Goal: Check status: Check status

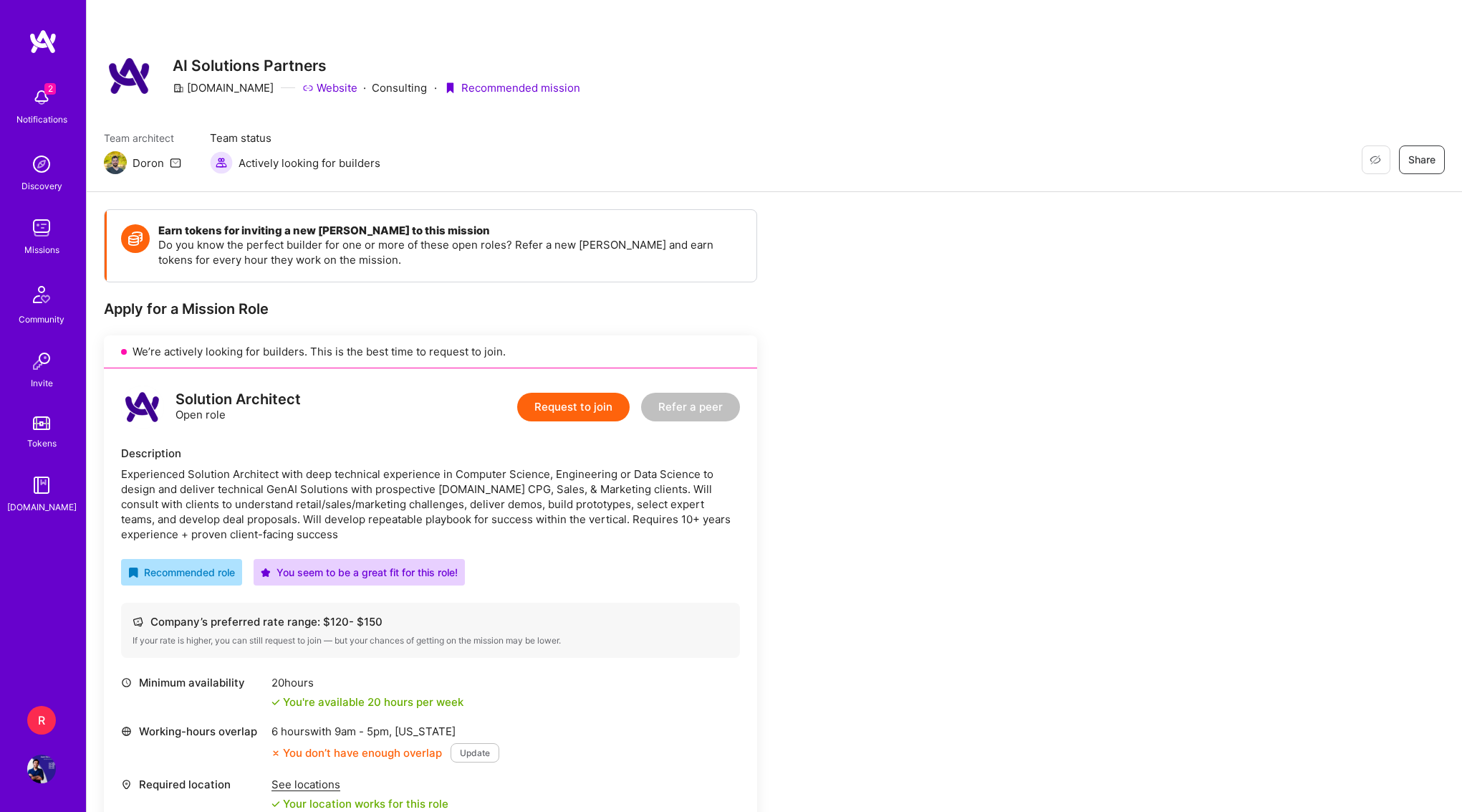
scroll to position [97, 0]
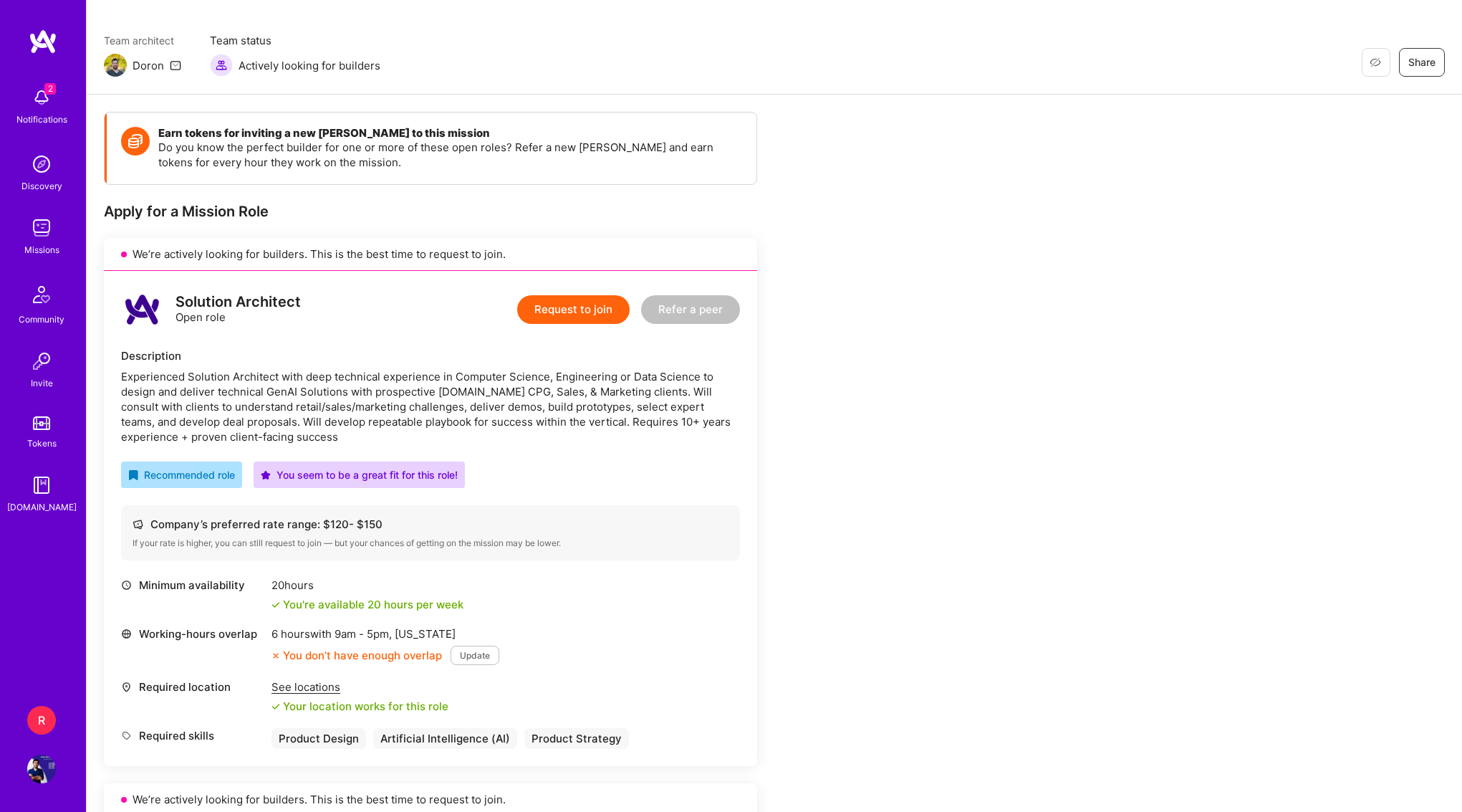
click at [33, 117] on div "Notifications" at bounding box center [42, 120] width 51 height 15
click at [33, 117] on div "2 Notifications Discovery Missions Community Invite Tokens A.Guide" at bounding box center [43, 297] width 86 height 434
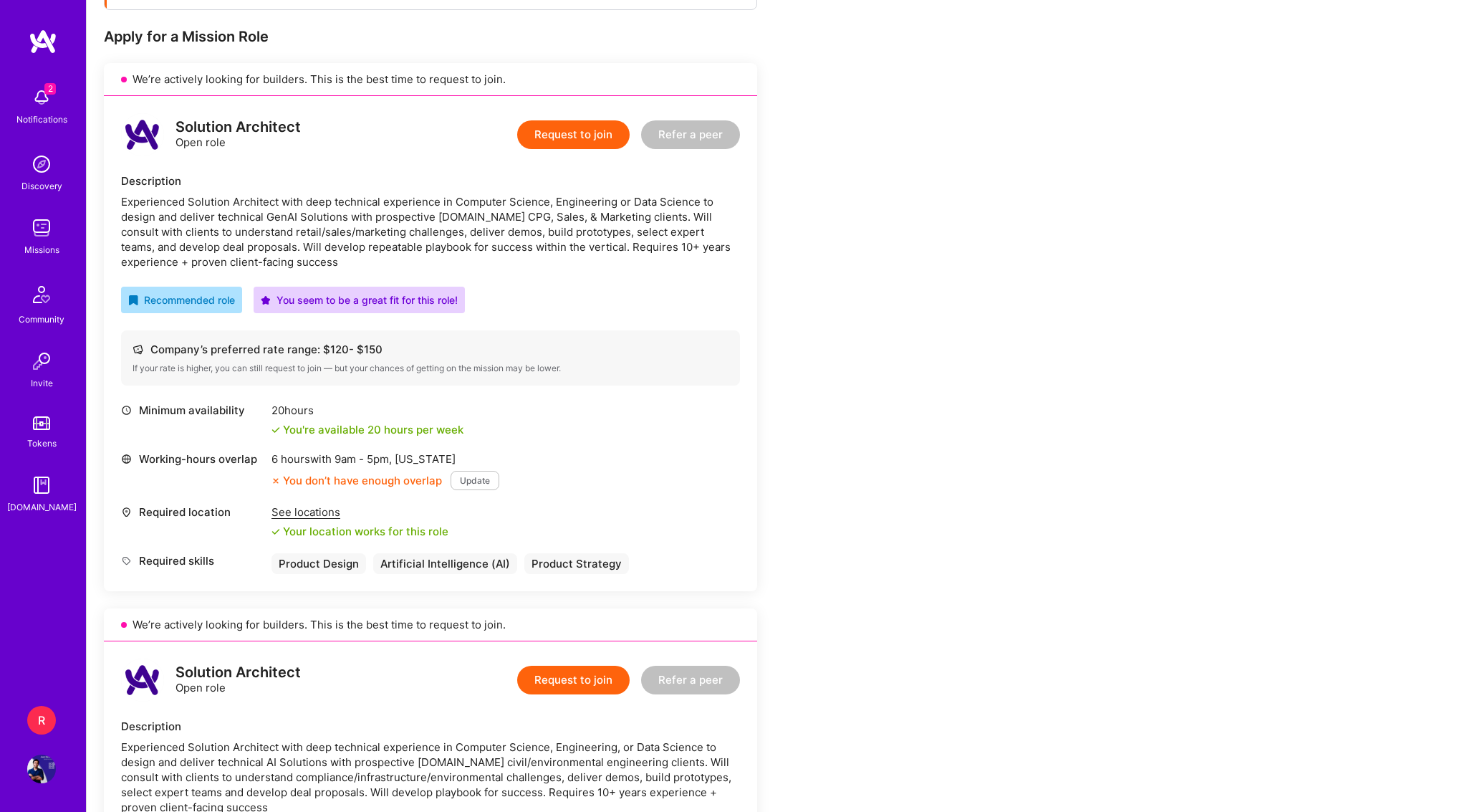
scroll to position [295, 0]
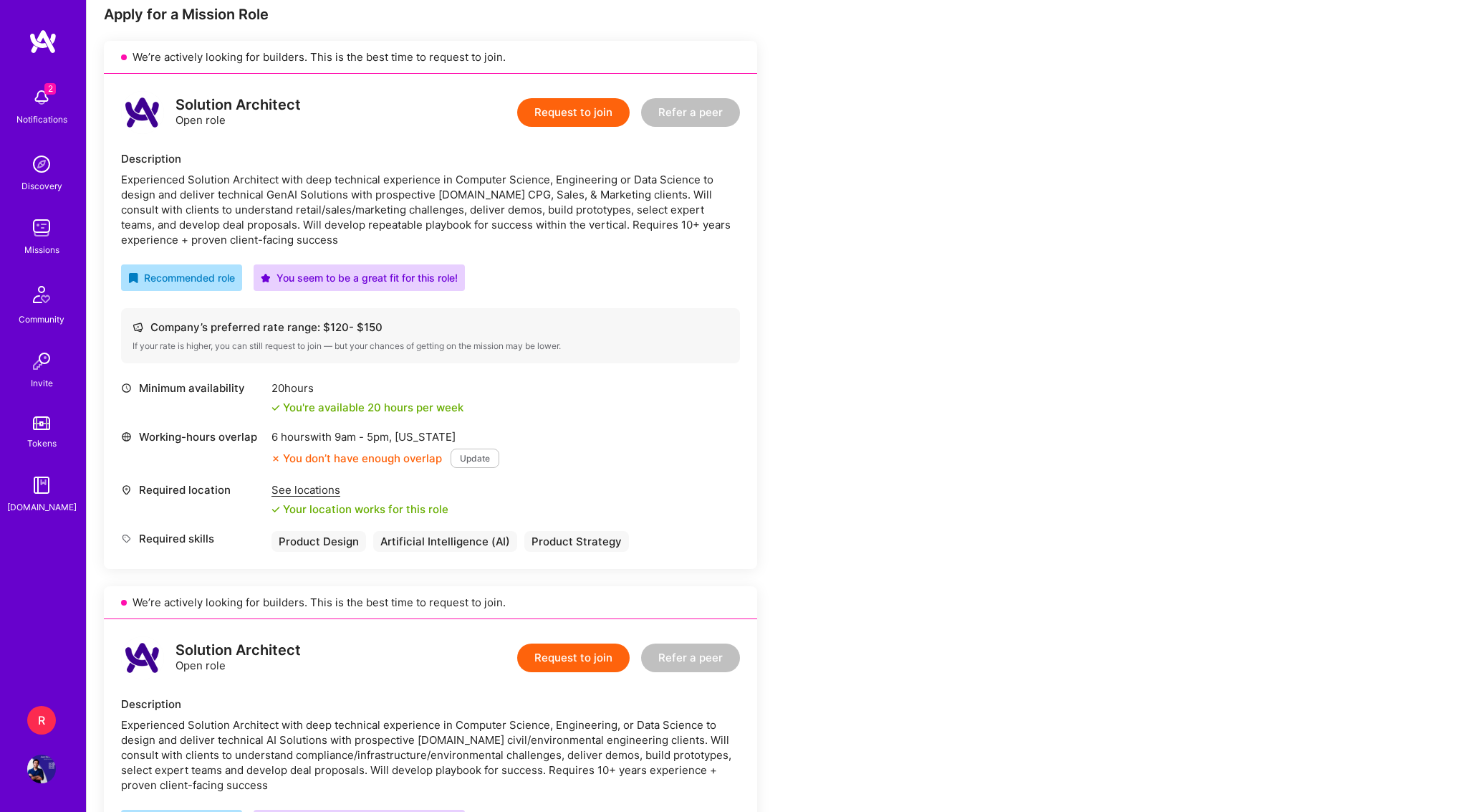
click at [45, 88] on span "2" at bounding box center [50, 88] width 11 height 11
click at [46, 111] on div "2 Notifications Discovery Missions Community Invite Tokens A.Guide" at bounding box center [43, 297] width 86 height 434
click at [43, 736] on div "R RNA-Data: Fraud detection platform for eCommerce Profile" at bounding box center [43, 744] width 33 height 78
click at [48, 717] on div "R" at bounding box center [42, 720] width 29 height 29
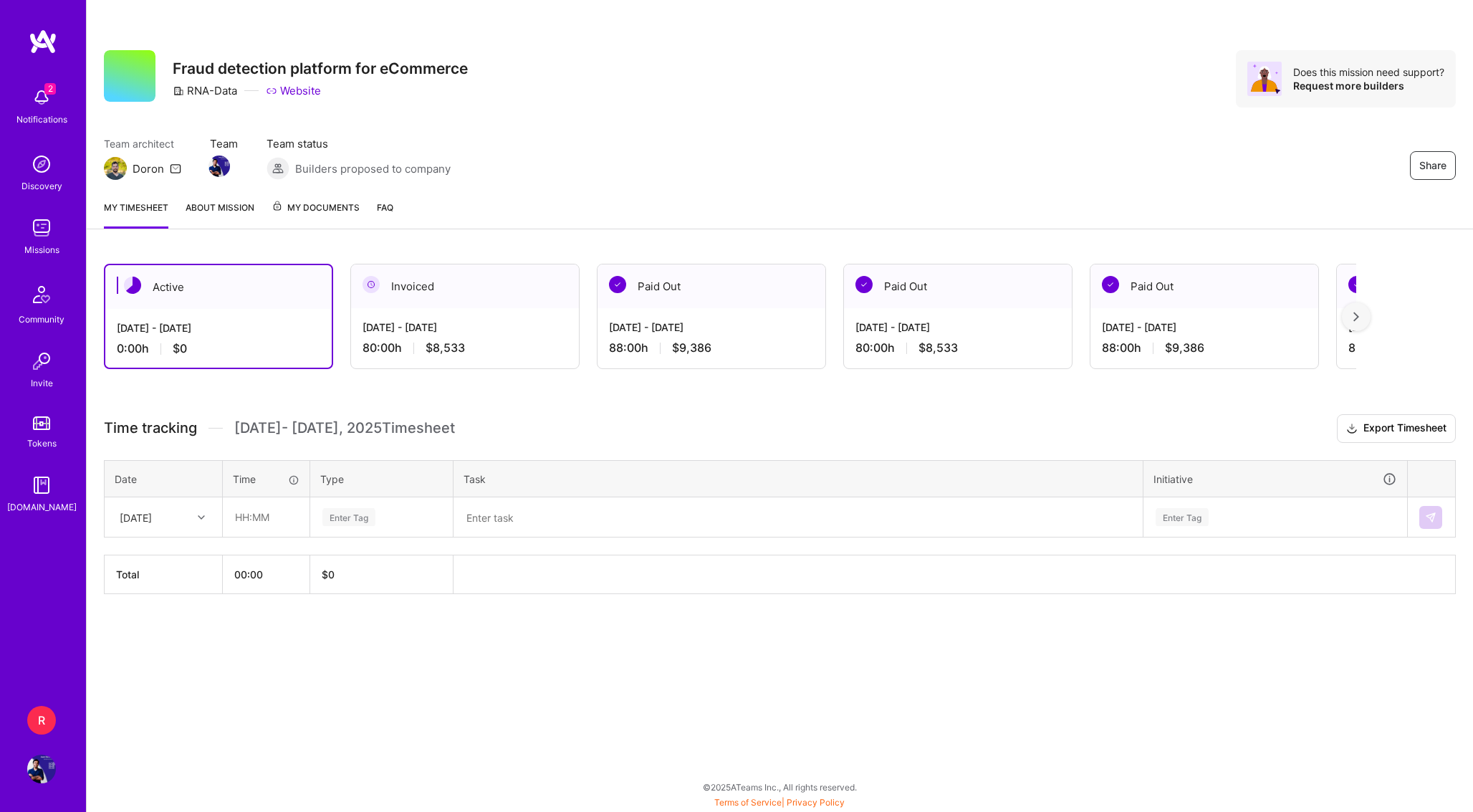
click at [49, 114] on div "Notifications" at bounding box center [42, 120] width 51 height 15
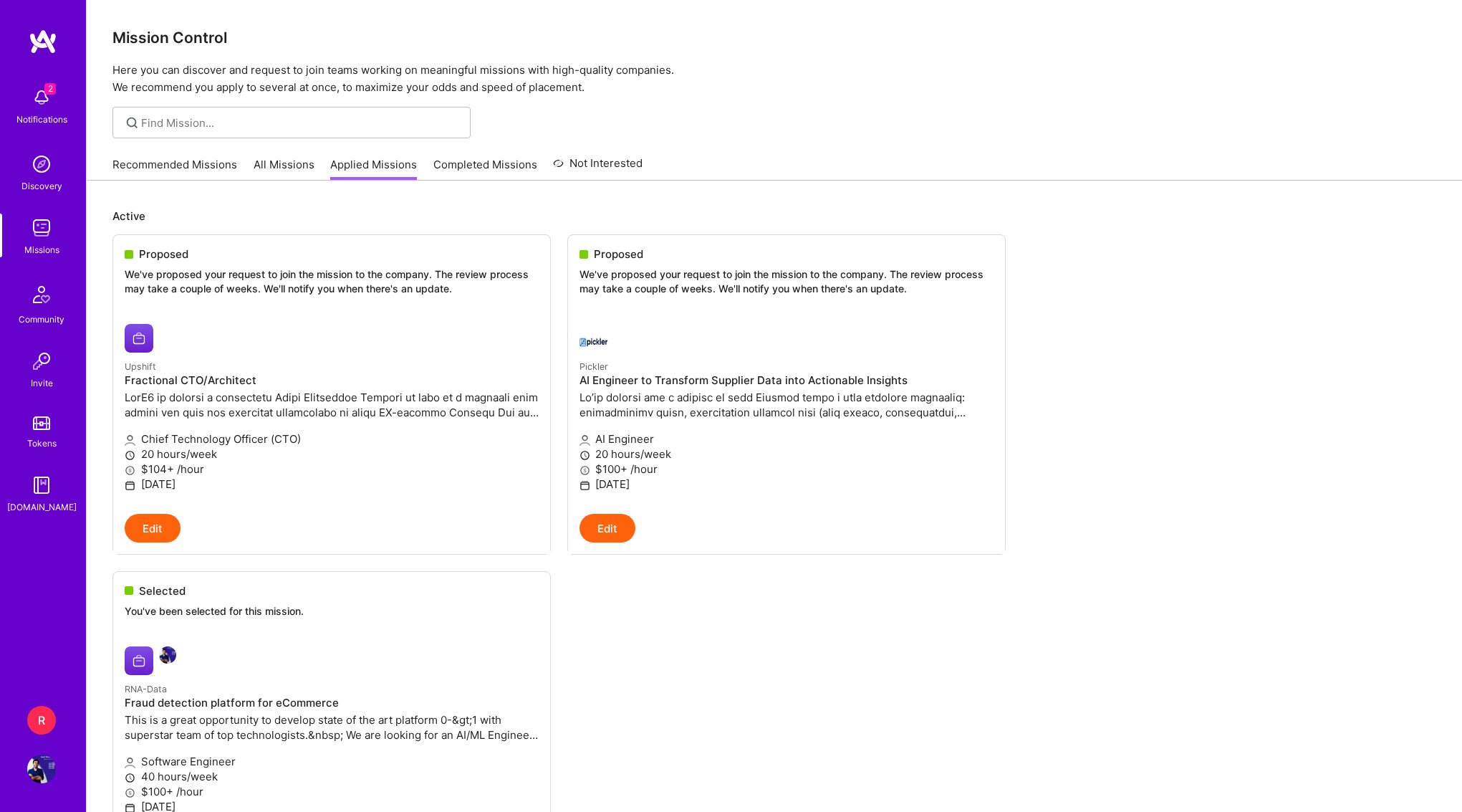
click at [492, 173] on link "Completed Missions" at bounding box center [486, 169] width 104 height 24
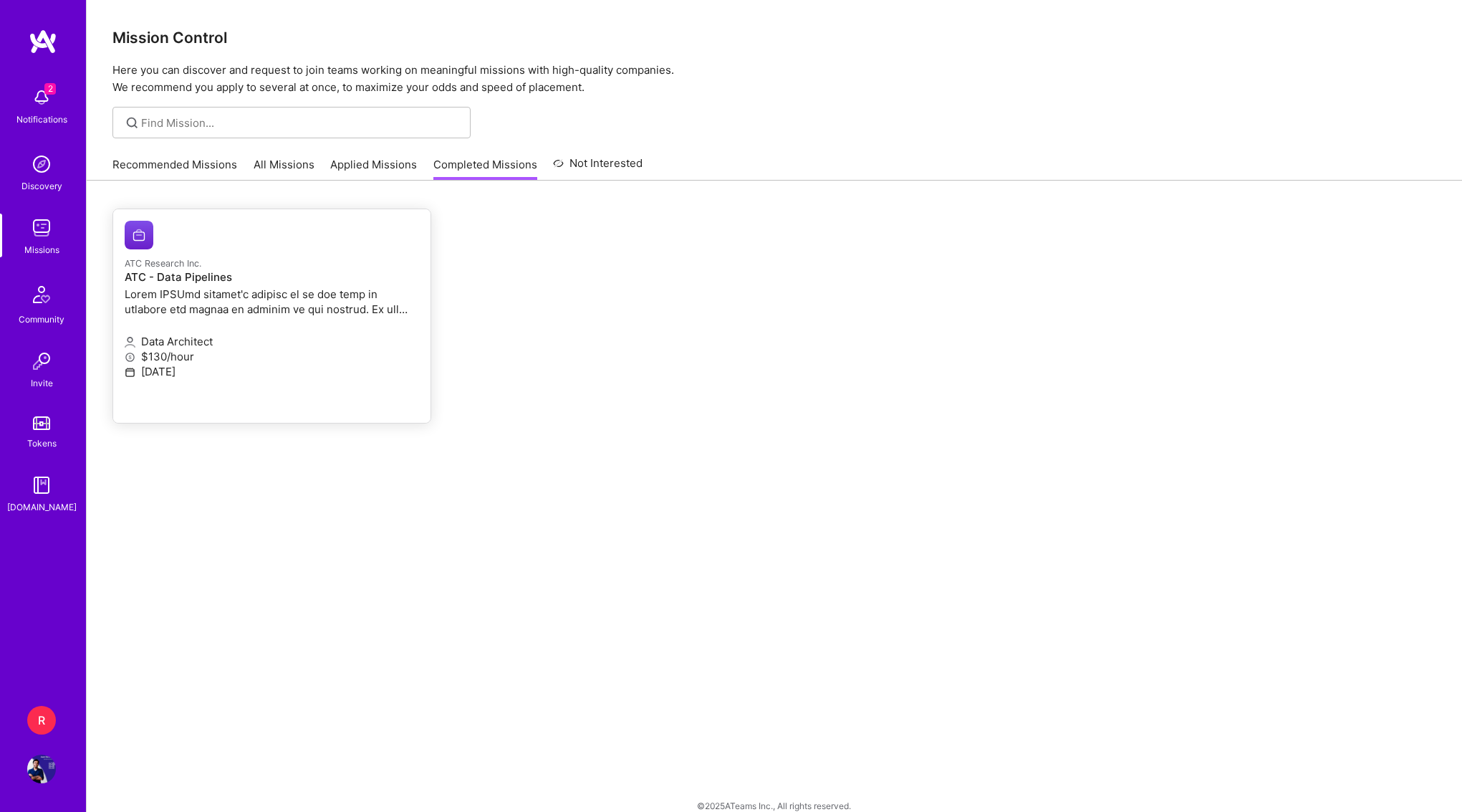
click at [363, 302] on p at bounding box center [272, 301] width 295 height 30
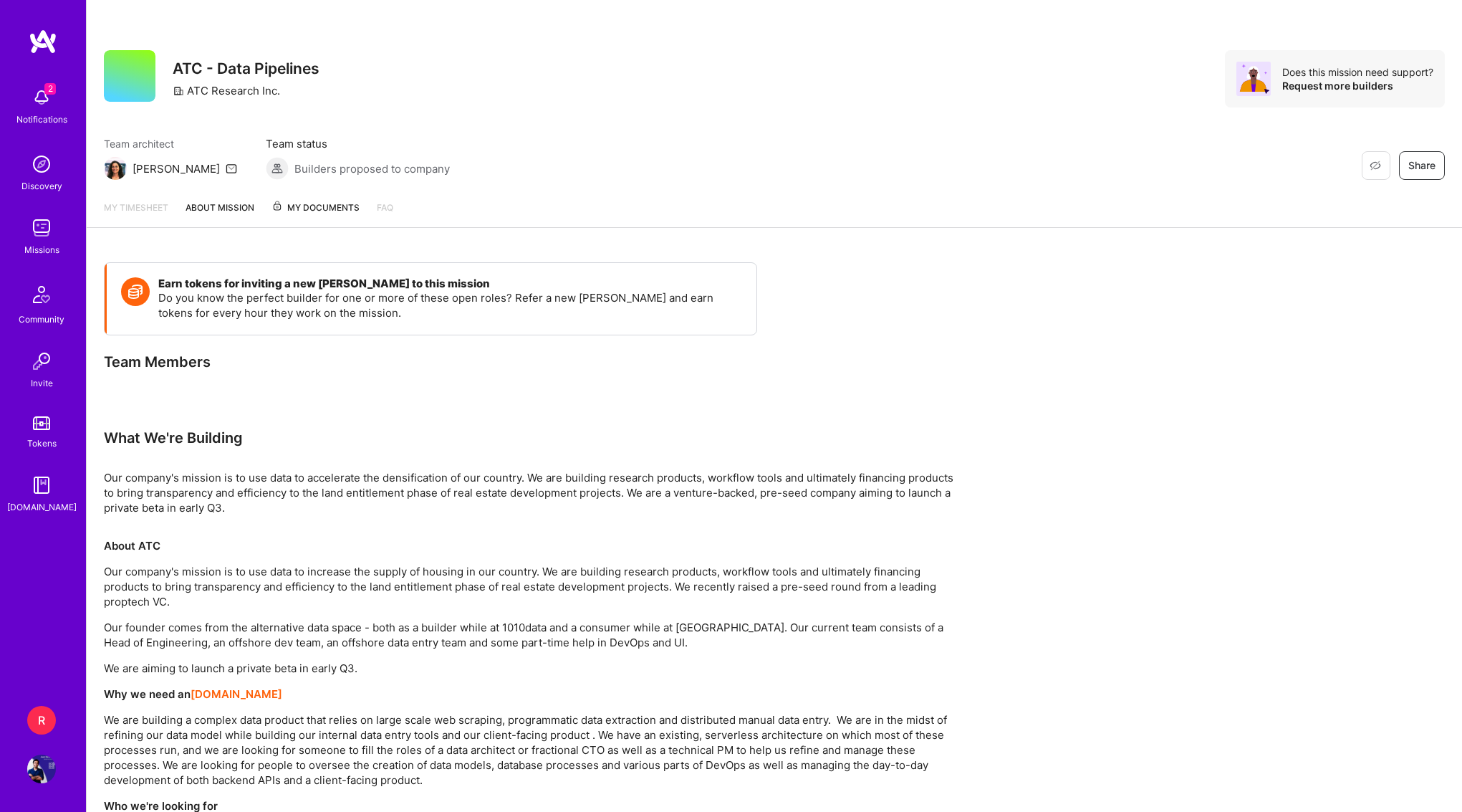
scroll to position [253, 0]
